Goal: Communication & Community: Share content

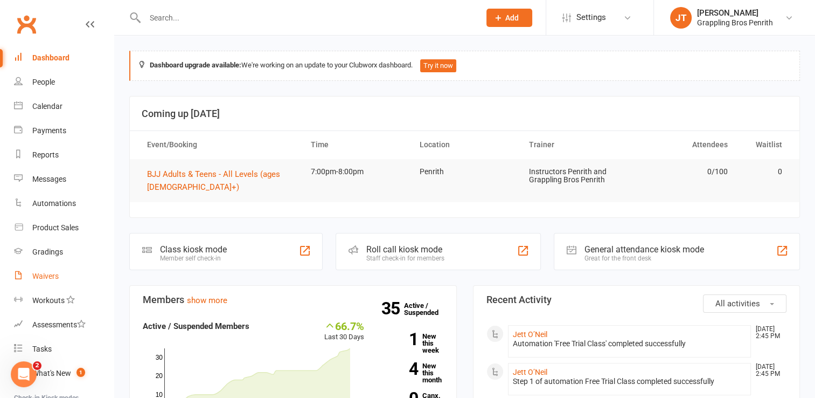
click at [60, 276] on link "Waivers" at bounding box center [64, 276] width 100 height 24
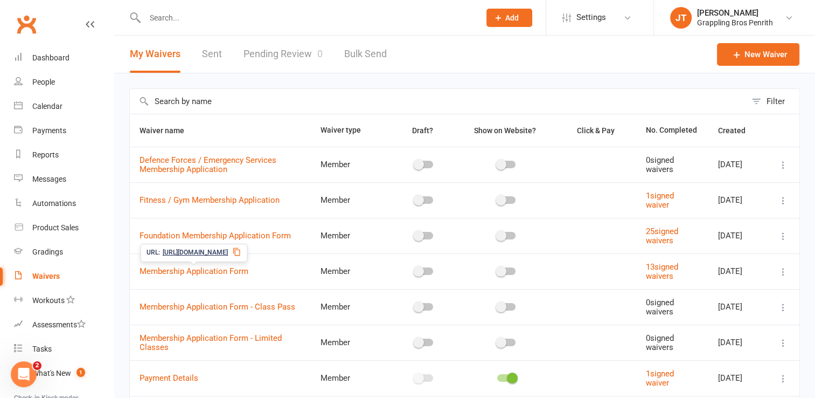
click at [241, 254] on icon at bounding box center [236, 251] width 9 height 9
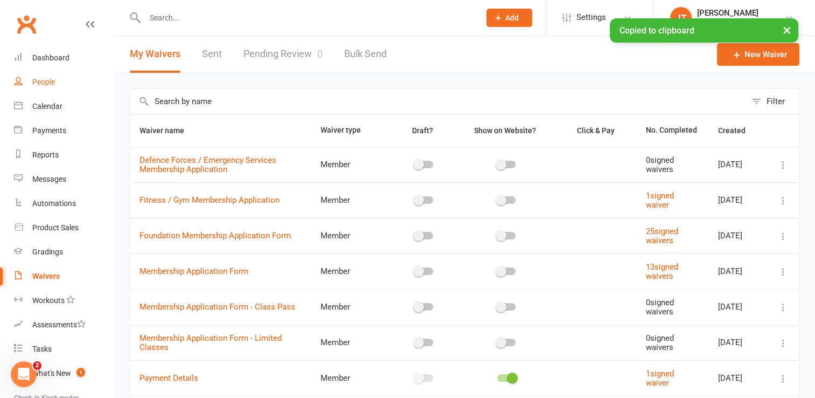
click at [62, 85] on link "People" at bounding box center [64, 82] width 100 height 24
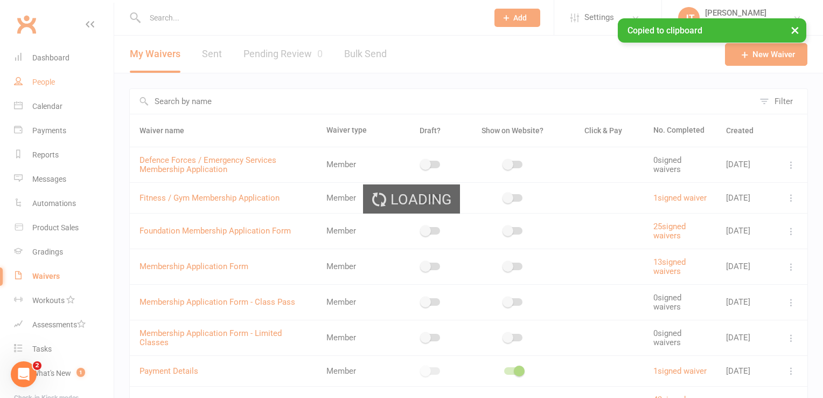
select select "50"
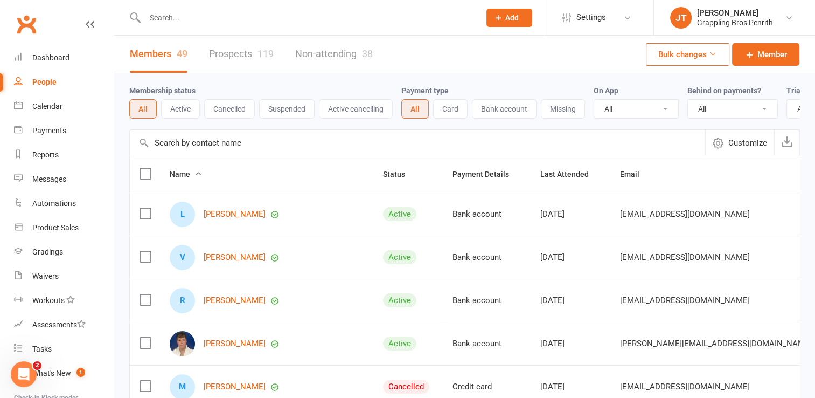
click at [259, 53] on div "119" at bounding box center [266, 53] width 16 height 11
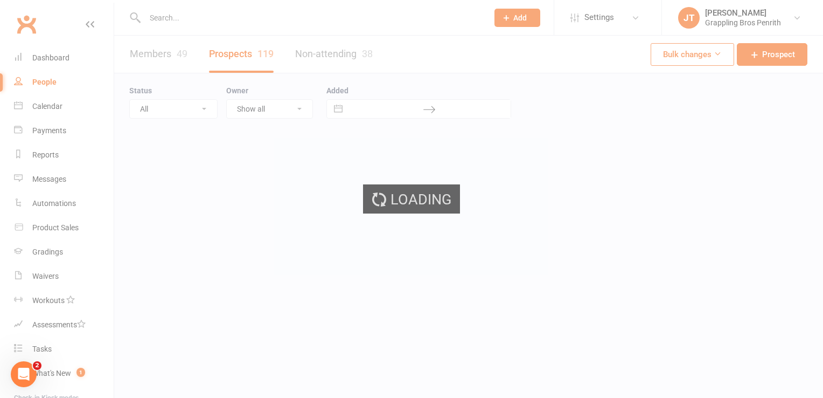
select select "50"
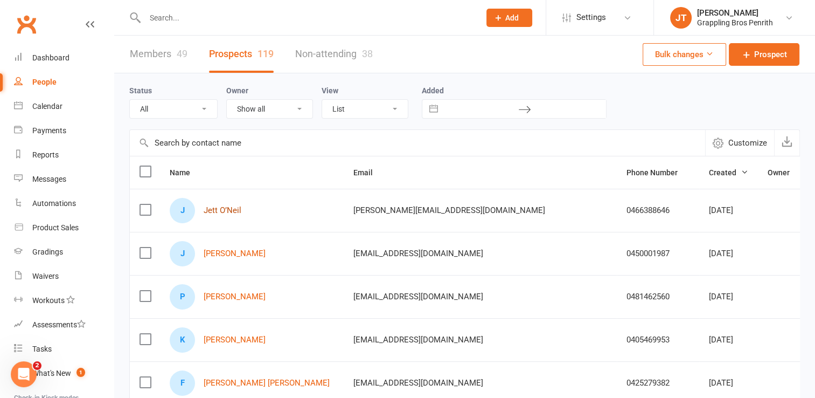
click at [237, 210] on link "Jett O’Neil" at bounding box center [223, 210] width 38 height 9
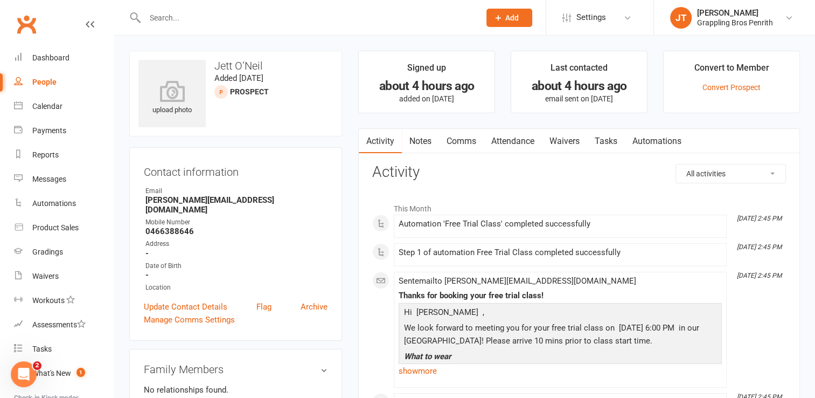
click at [472, 143] on link "Comms" at bounding box center [461, 141] width 45 height 25
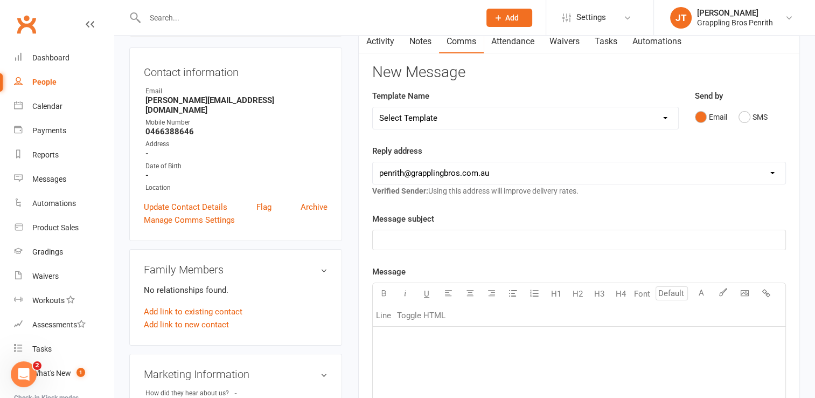
scroll to position [65, 0]
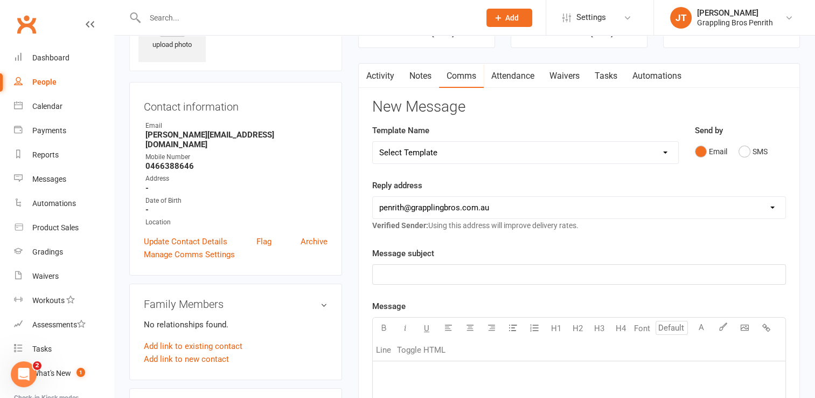
click at [669, 152] on select "Select Template [SMS] [Default template - review before using] Appointment remi…" at bounding box center [525, 153] width 305 height 22
select select "21"
click at [373, 142] on select "Select Template [SMS] [Default template - review before using] Appointment remi…" at bounding box center [525, 153] width 305 height 22
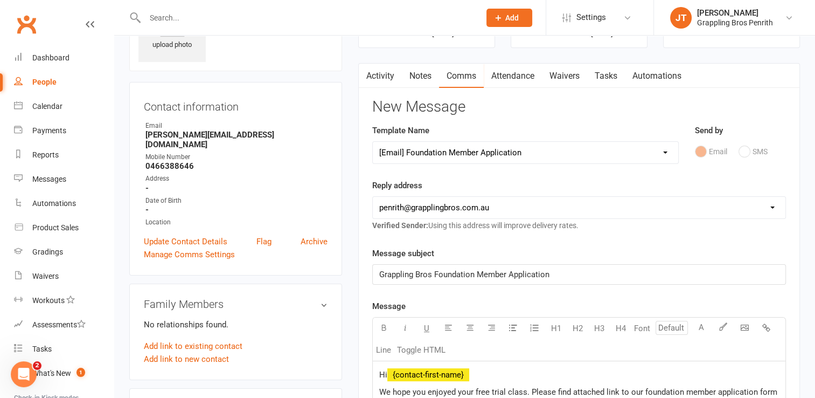
click at [479, 272] on span "Grappling Bros Foundation Member Application" at bounding box center [464, 274] width 170 height 10
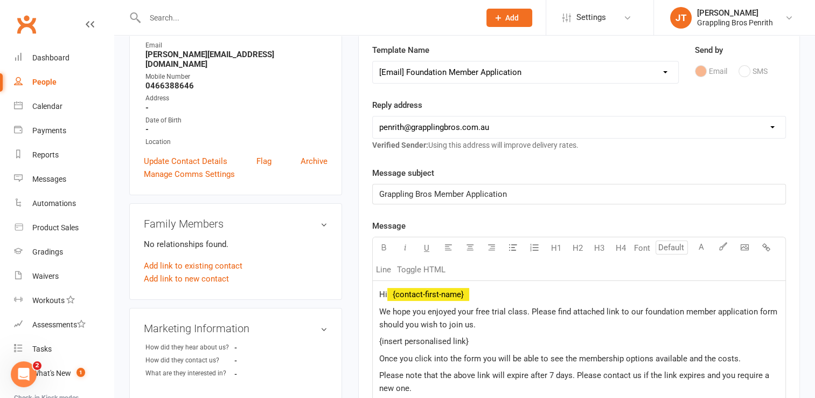
scroll to position [147, 0]
click at [480, 293] on p "Hi ﻿ {contact-first-name}" at bounding box center [579, 293] width 400 height 13
click at [425, 311] on span "We hope you enjoyed your free trial class. Please find attached link to our fou…" at bounding box center [579, 316] width 400 height 23
click at [472, 309] on span "We hope Jet enjoyed your free trial class. Please find attached link to our fou…" at bounding box center [578, 316] width 399 height 23
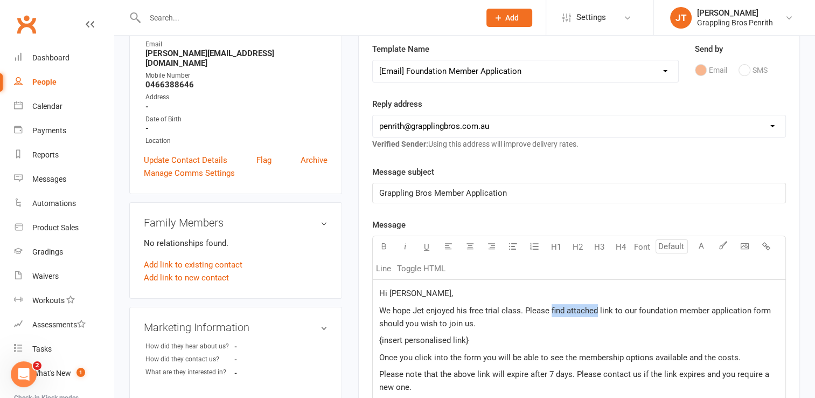
drag, startPoint x: 595, startPoint y: 309, endPoint x: 548, endPoint y: 309, distance: 46.9
click at [548, 309] on span "We hope Jet enjoyed his free trial class. Please find attached link to our foun…" at bounding box center [576, 316] width 394 height 23
click at [679, 309] on span "We hope Jet enjoyed his free trial class. Please see the below link to our foun…" at bounding box center [578, 316] width 398 height 23
click at [476, 343] on p "{insert personalised link}" at bounding box center [579, 339] width 400 height 13
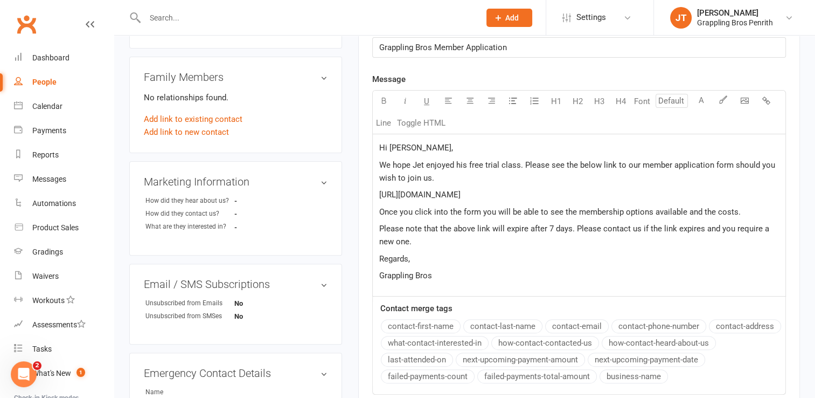
scroll to position [294, 0]
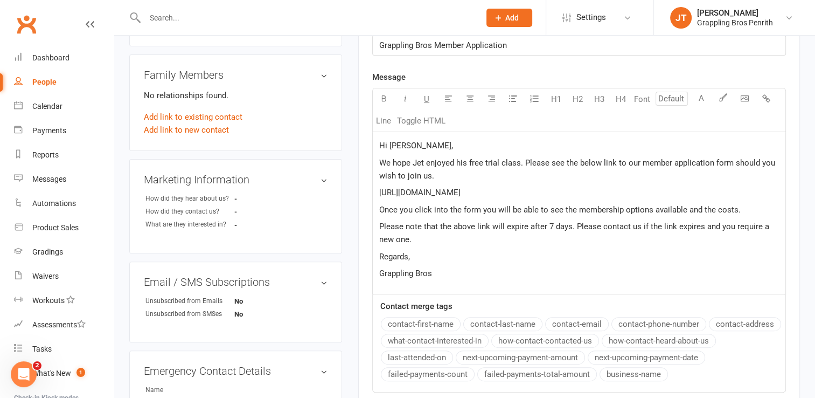
click at [425, 256] on p "Regards," at bounding box center [579, 256] width 400 height 13
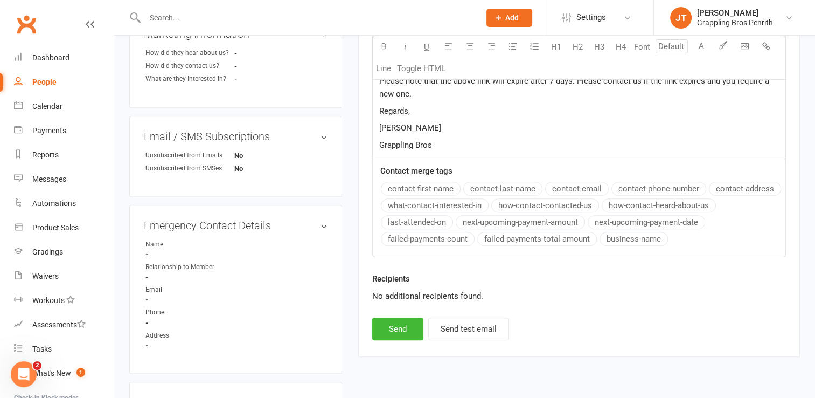
scroll to position [519, 0]
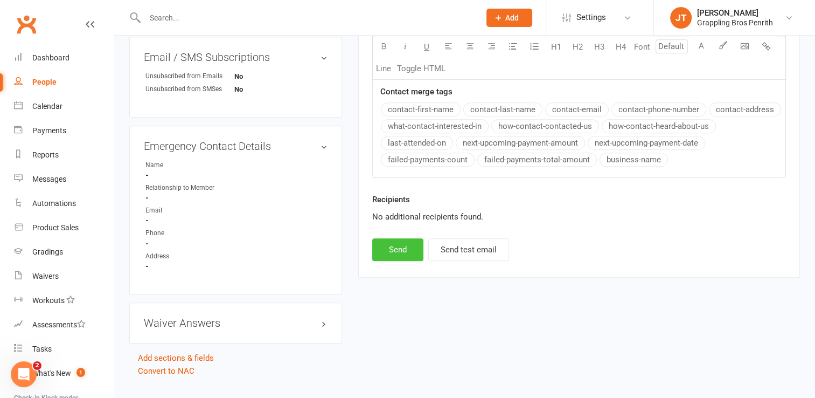
click at [403, 246] on button "Send" at bounding box center [397, 249] width 51 height 23
select select
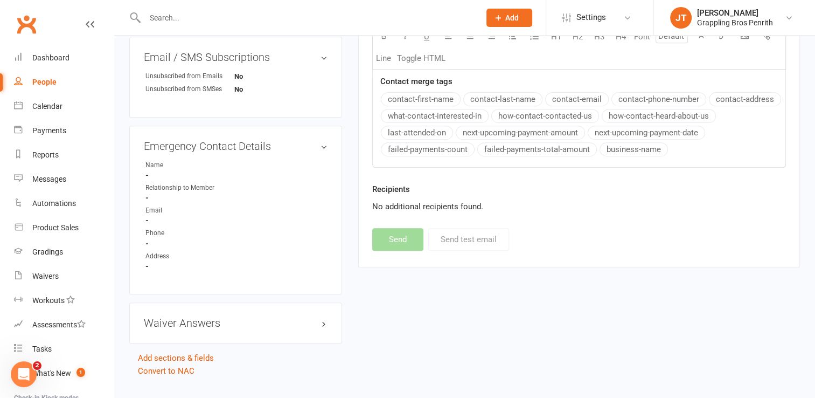
click at [46, 79] on div "People" at bounding box center [44, 82] width 24 height 9
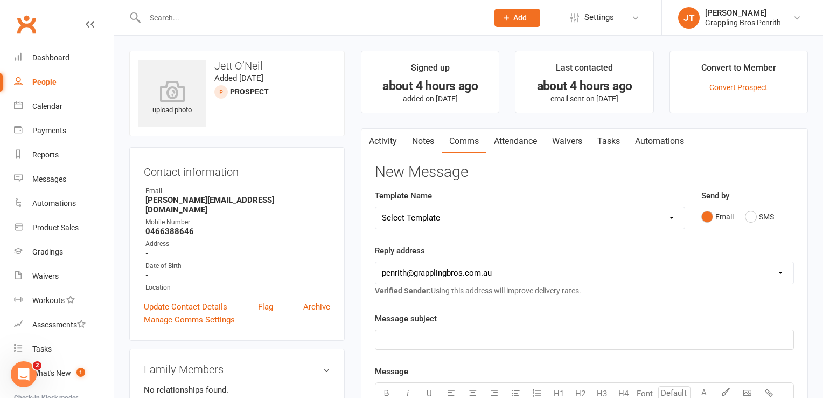
select select "50"
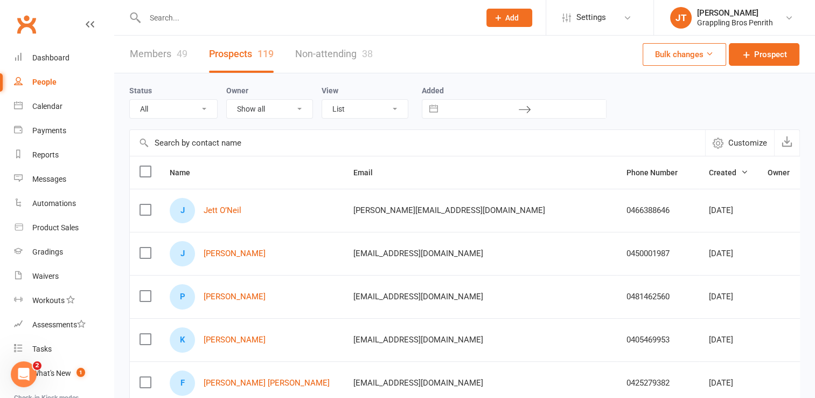
click at [180, 52] on div "49" at bounding box center [182, 53] width 11 height 11
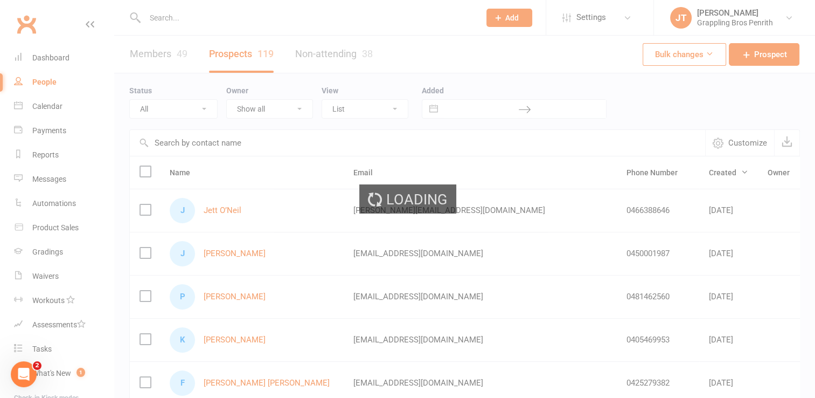
select select "50"
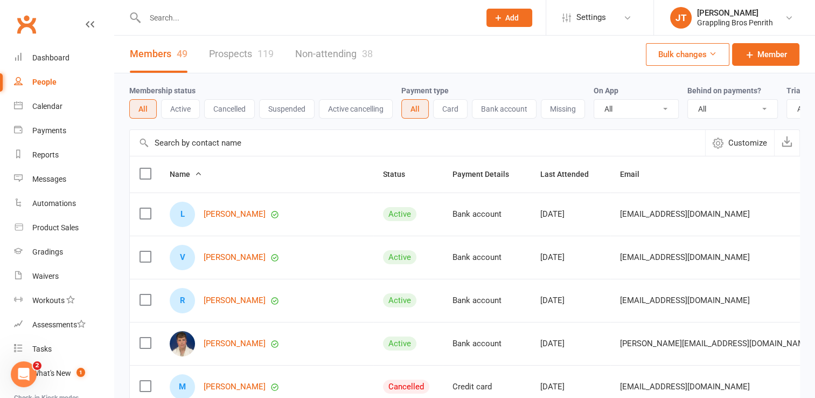
click at [186, 102] on button "Active" at bounding box center [180, 108] width 39 height 19
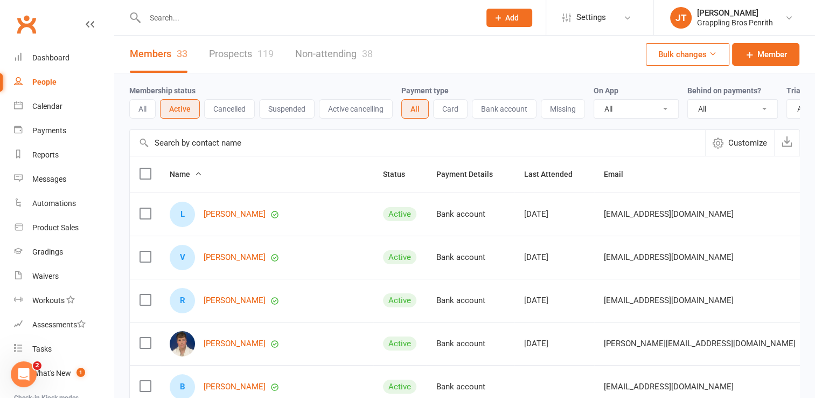
click at [256, 53] on link "Prospects 119" at bounding box center [241, 54] width 65 height 37
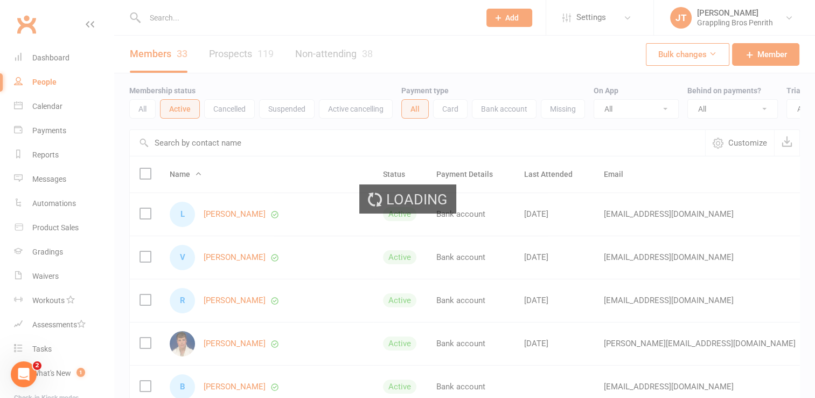
select select "50"
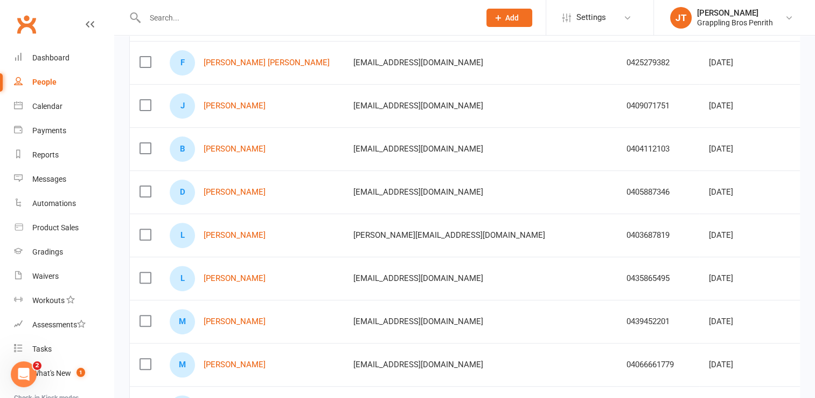
scroll to position [351, 0]
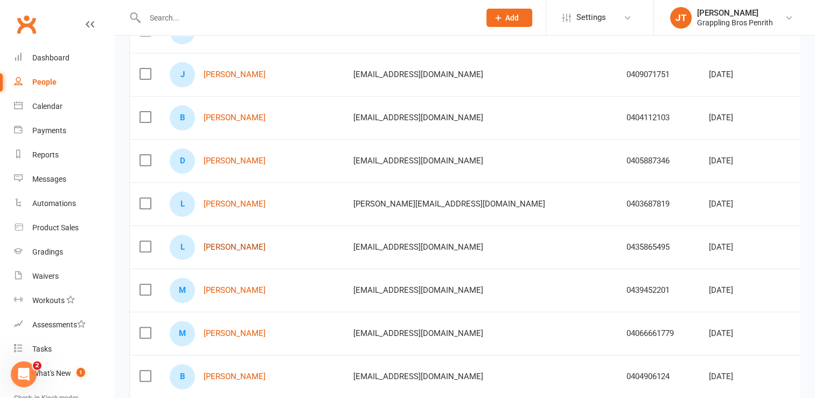
click at [244, 242] on link "[PERSON_NAME]" at bounding box center [235, 246] width 62 height 9
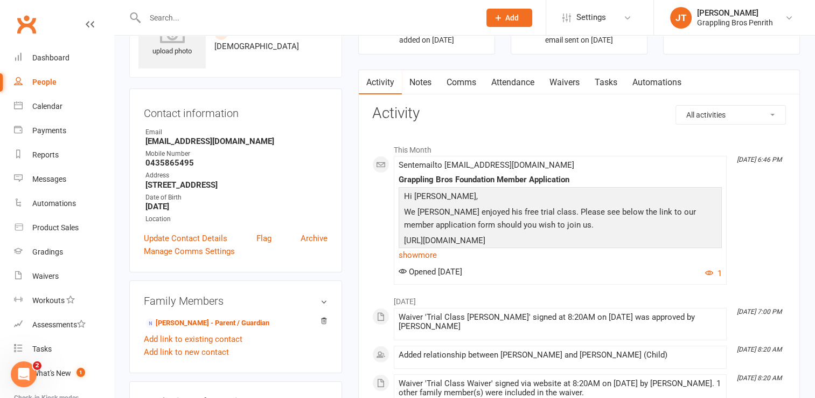
scroll to position [12, 0]
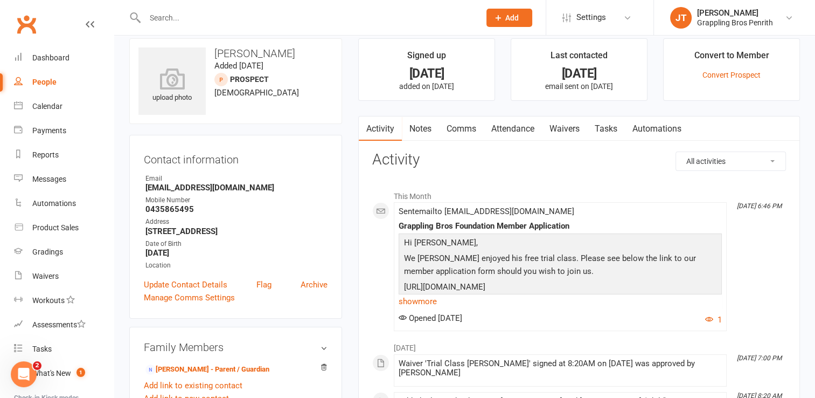
select select "50"
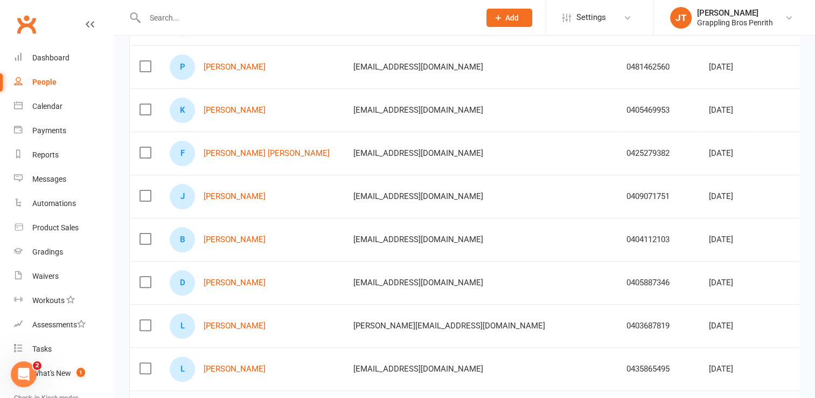
scroll to position [251, 0]
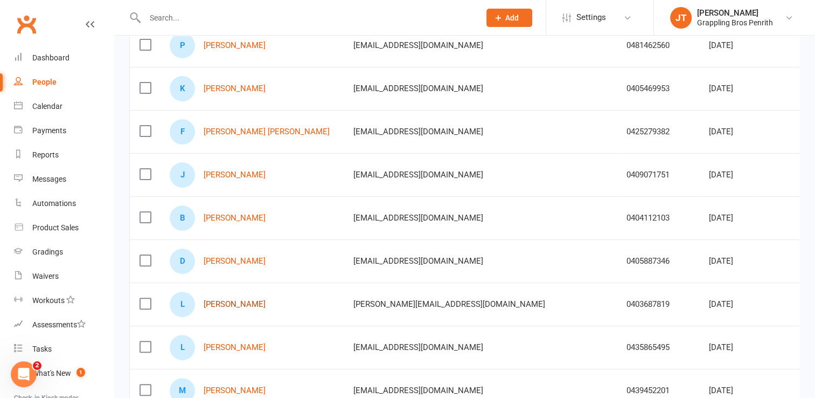
click at [233, 303] on link "[PERSON_NAME]" at bounding box center [235, 304] width 62 height 9
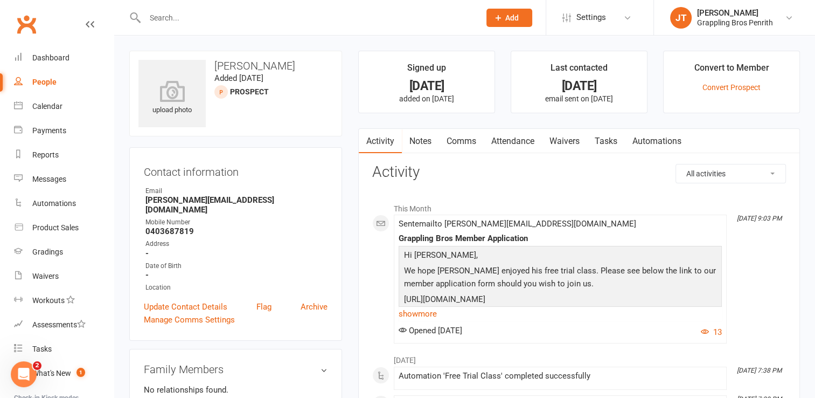
click at [43, 87] on link "People" at bounding box center [64, 82] width 100 height 24
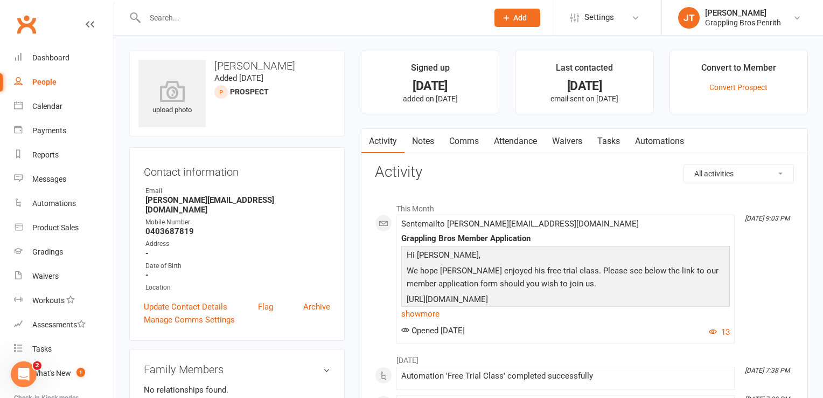
select select "50"
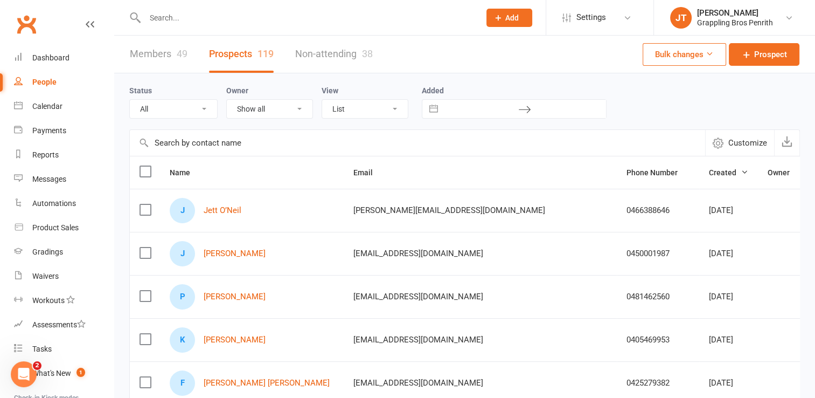
click at [159, 54] on link "Members 49" at bounding box center [159, 54] width 58 height 37
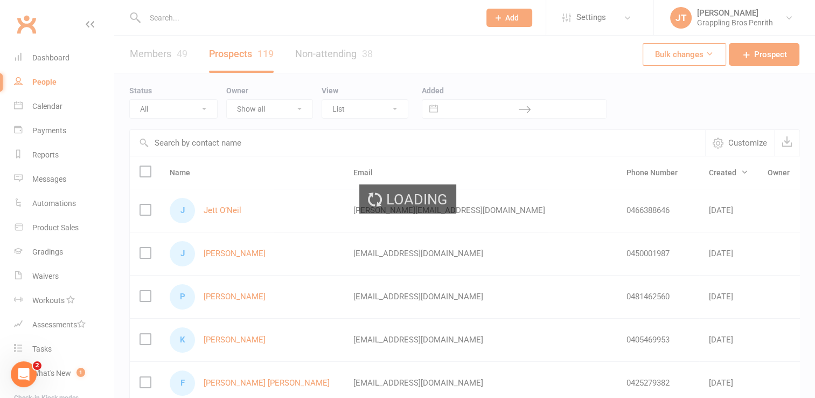
select select "50"
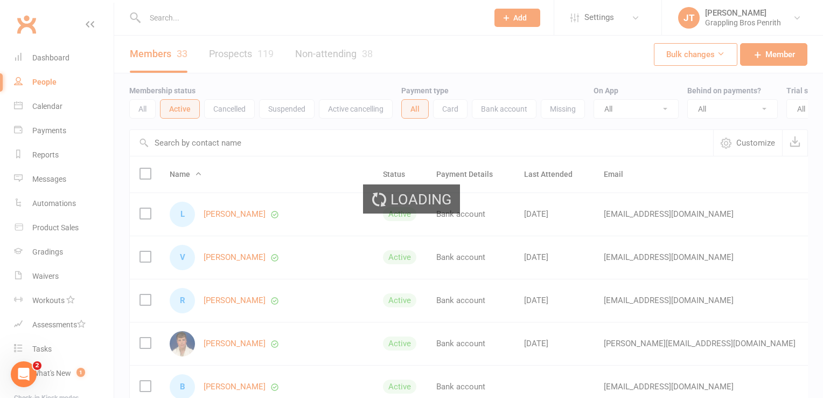
select select "50"
